Goal: Information Seeking & Learning: Learn about a topic

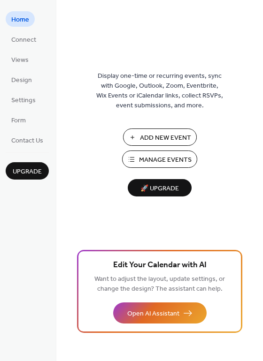
click at [154, 157] on span "Manage Events" at bounding box center [165, 160] width 53 height 10
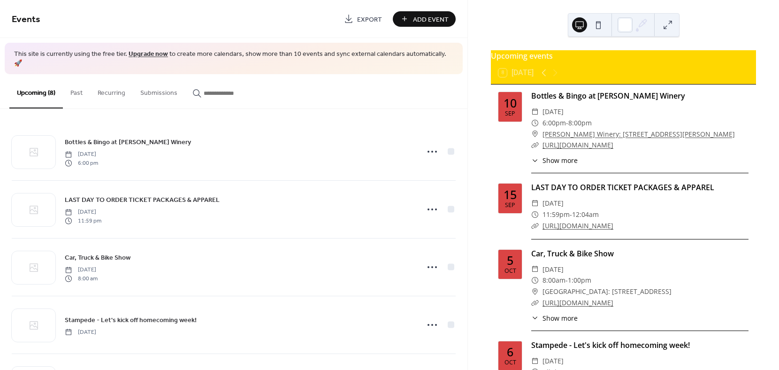
click at [74, 84] on button "Past" at bounding box center [76, 90] width 27 height 33
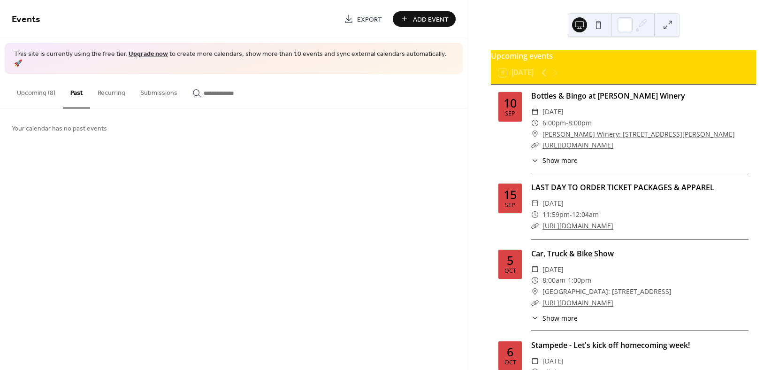
click at [107, 83] on button "Recurring" at bounding box center [111, 90] width 43 height 33
click at [153, 83] on button "Submissions" at bounding box center [159, 90] width 52 height 33
click at [544, 76] on icon at bounding box center [543, 72] width 11 height 11
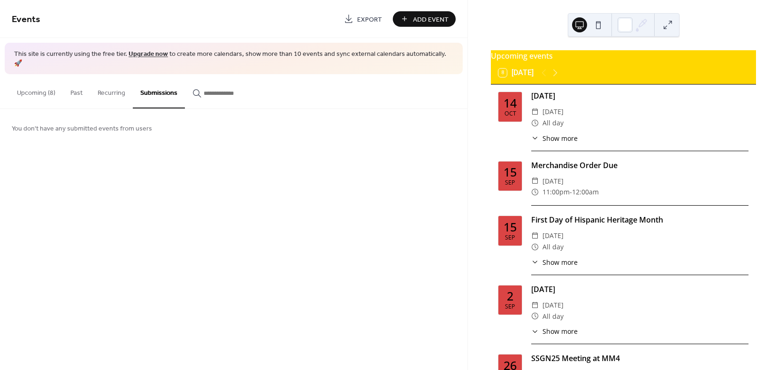
click at [39, 84] on button "Upcoming (8)" at bounding box center [35, 90] width 53 height 33
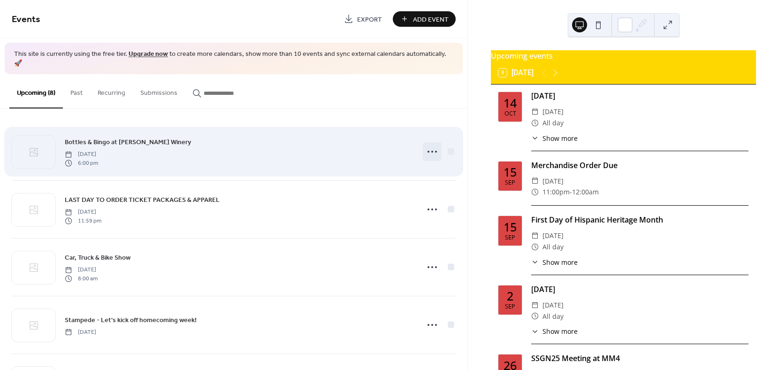
click at [431, 144] on icon at bounding box center [432, 151] width 15 height 15
click at [334, 144] on div "Bottles & Bingo at Wente Winery Wednesday, September 10, 2025 6:00 pm" at bounding box center [239, 152] width 349 height 30
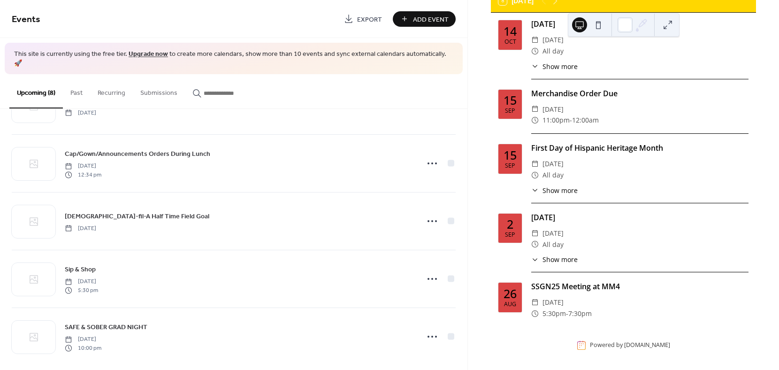
scroll to position [74, 0]
